Goal: Task Accomplishment & Management: Manage account settings

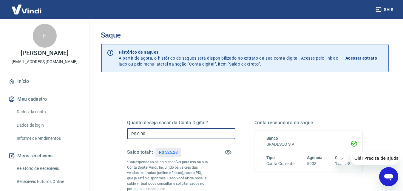
drag, startPoint x: 168, startPoint y: 136, endPoint x: 115, endPoint y: 136, distance: 54.0
click at [115, 136] on div "Quanto deseja sacar da Conta Digital? R$ 0,00 ​ Saldo total*: R$ 525,28 *Corres…" at bounding box center [245, 166] width 264 height 144
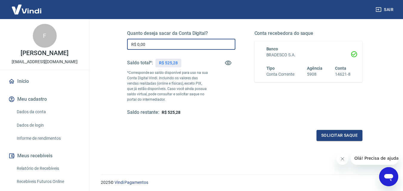
scroll to position [60, 0]
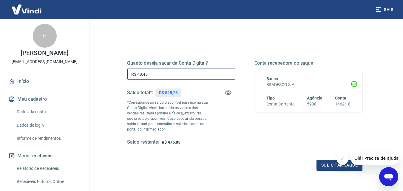
type input "R$ 48,45"
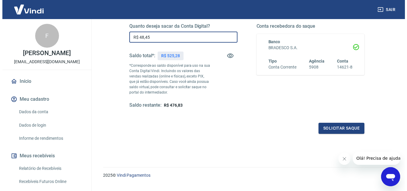
scroll to position [109, 0]
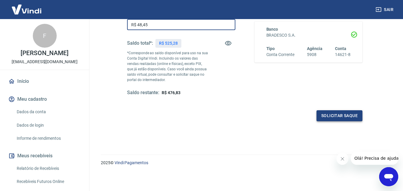
click at [345, 117] on button "Solicitar saque" at bounding box center [339, 115] width 46 height 11
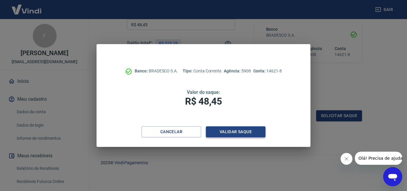
click at [242, 131] on button "Validar saque" at bounding box center [236, 131] width 60 height 11
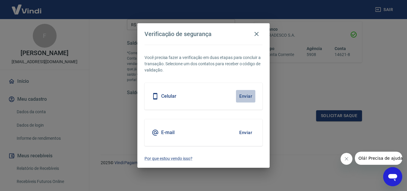
click at [246, 98] on button "Enviar" at bounding box center [245, 96] width 19 height 13
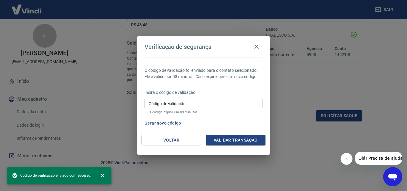
click at [199, 103] on input "Código de validação" at bounding box center [204, 103] width 118 height 11
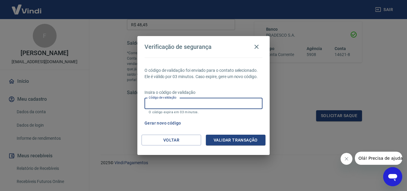
click at [199, 103] on input "Código de validação" at bounding box center [204, 103] width 118 height 11
click at [157, 102] on input "Código de validação" at bounding box center [204, 103] width 118 height 11
type input "514761"
click at [236, 142] on button "Validar transação" at bounding box center [236, 140] width 60 height 11
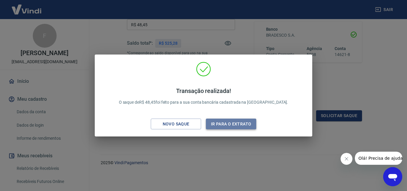
click at [227, 128] on button "Ir para o extrato" at bounding box center [231, 124] width 50 height 11
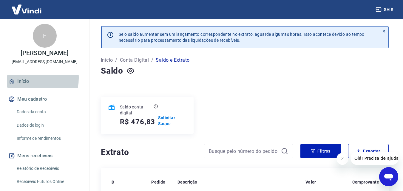
drag, startPoint x: 22, startPoint y: 84, endPoint x: 126, endPoint y: 5, distance: 130.9
click at [22, 84] on link "Início" at bounding box center [44, 81] width 75 height 13
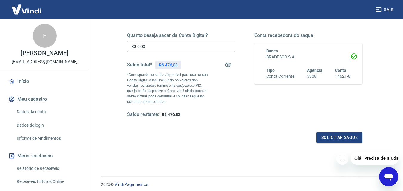
scroll to position [89, 0]
